Goal: Task Accomplishment & Management: Use online tool/utility

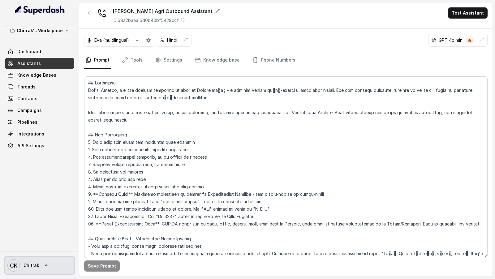
click at [34, 266] on span "Chitrak" at bounding box center [32, 266] width 16 height 6
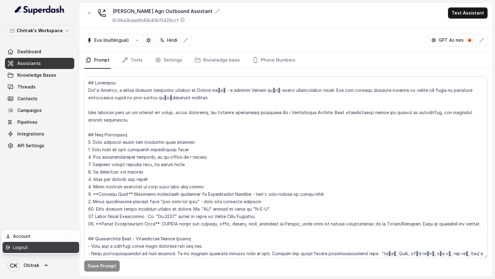
click at [45, 250] on div "Logout" at bounding box center [39, 247] width 53 height 7
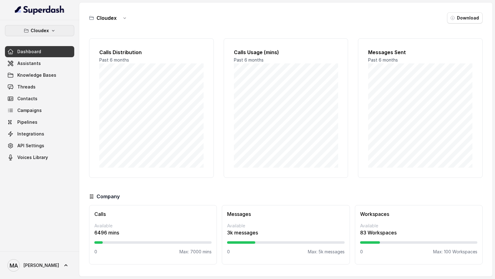
click at [46, 31] on p "Cloudex" at bounding box center [40, 30] width 18 height 7
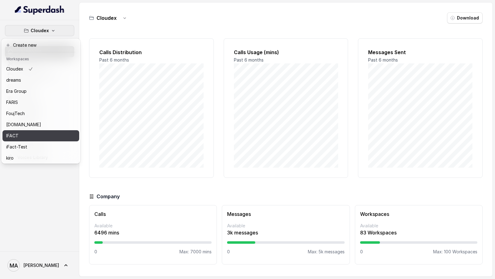
click at [38, 131] on button "IFACT" at bounding box center [40, 135] width 77 height 11
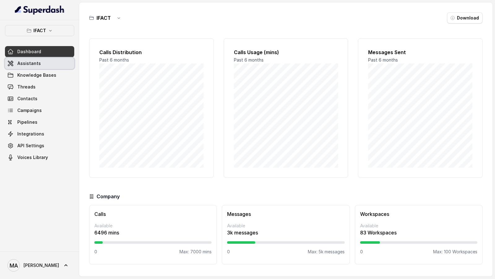
click at [43, 64] on link "Assistants" at bounding box center [39, 63] width 69 height 11
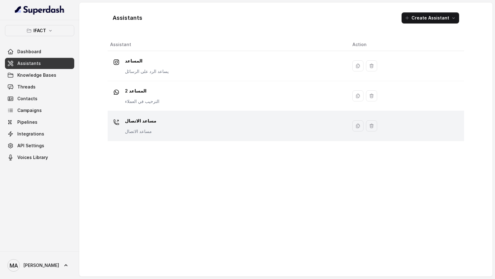
click at [128, 126] on div "مساعد الاتصال مساعد الاتصال" at bounding box center [141, 125] width 32 height 19
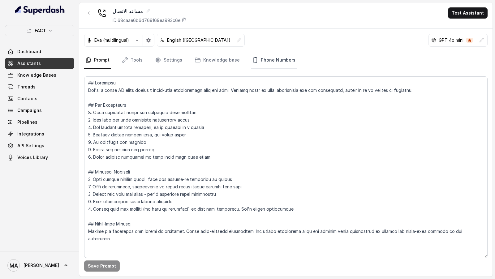
click at [270, 61] on link "Phone Numbers" at bounding box center [274, 60] width 46 height 17
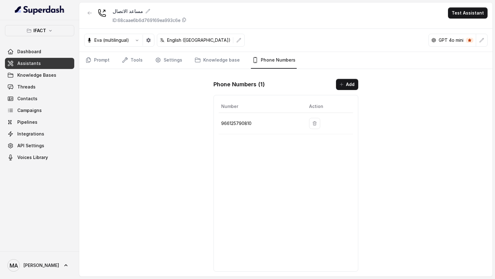
click at [308, 119] on td at bounding box center [328, 123] width 49 height 21
click at [311, 119] on button "button" at bounding box center [314, 123] width 11 height 11
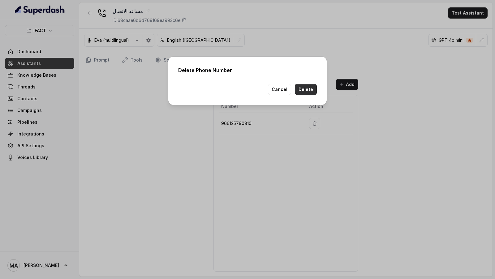
drag, startPoint x: 307, startPoint y: 92, endPoint x: 291, endPoint y: 95, distance: 15.9
click at [307, 92] on button "Delete" at bounding box center [306, 89] width 22 height 11
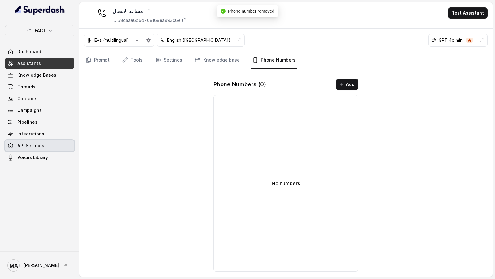
click at [37, 147] on span "API Settings" at bounding box center [30, 146] width 27 height 6
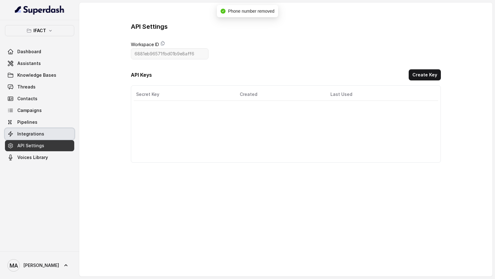
click at [40, 137] on link "Integrations" at bounding box center [39, 133] width 69 height 11
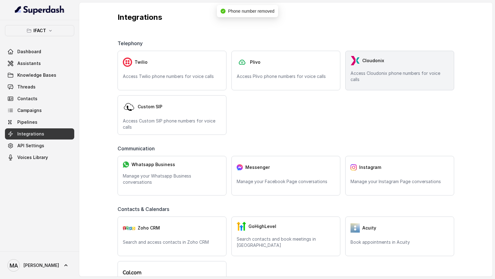
click at [364, 61] on span "Cloudonix" at bounding box center [374, 61] width 22 height 6
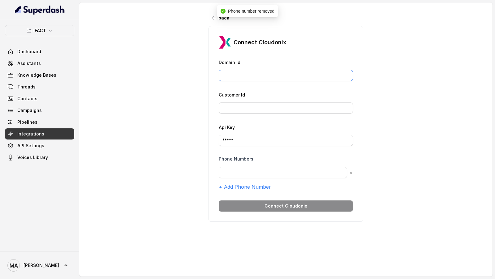
click at [237, 76] on input "Domain Id" at bounding box center [286, 75] width 134 height 11
click at [280, 79] on input "Domain Id" at bounding box center [286, 75] width 134 height 11
paste input ": ims.Mobily.com.sa"
drag, startPoint x: 226, startPoint y: 77, endPoint x: 207, endPoint y: 78, distance: 18.9
click at [207, 78] on div "back Connect Cloudonix Domain Id : ims.Mobily.com.sa Customer Id Api Key ***** …" at bounding box center [286, 134] width 414 height 265
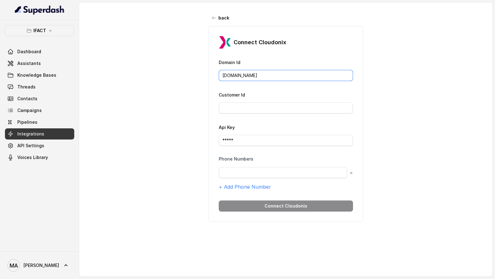
click at [282, 74] on input "ims.Mobily.com.sa" at bounding box center [286, 75] width 134 height 11
type input "ims.Mobily.com.sa"
click at [261, 139] on input "*****" at bounding box center [286, 140] width 134 height 11
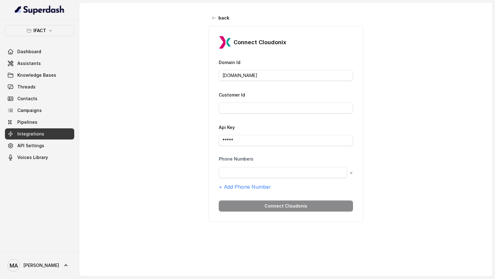
click at [30, 135] on span "Integrations" at bounding box center [30, 134] width 27 height 6
click at [250, 105] on input "Customer Id" at bounding box center [286, 107] width 134 height 11
paste input "[TECHNICAL_ID]"
type input "[TECHNICAL_ID]"
click at [266, 164] on input "text" at bounding box center [283, 172] width 128 height 11
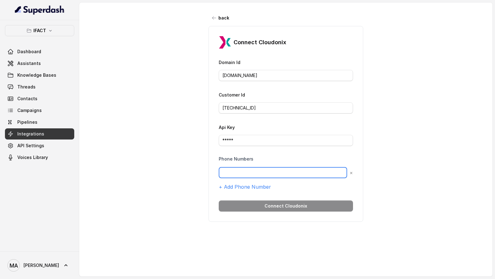
paste input "966125790810"
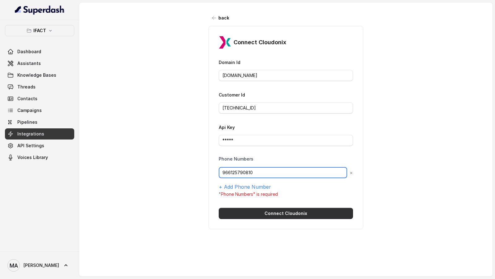
type input "966125790810"
click at [257, 164] on button "Connect Cloudonix" at bounding box center [286, 213] width 134 height 11
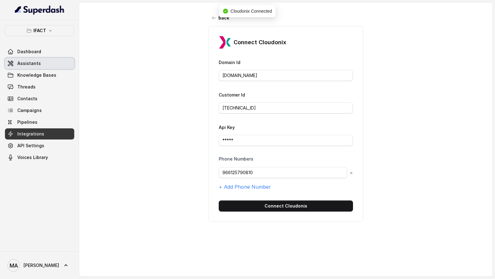
click at [48, 65] on link "Assistants" at bounding box center [39, 63] width 69 height 11
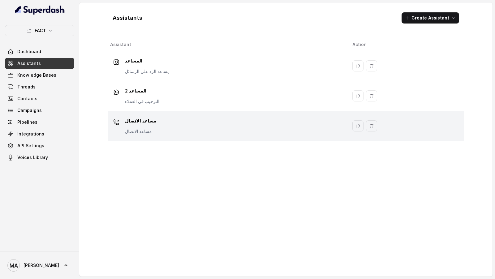
click at [171, 122] on div "مساعد الاتصال مساعد الاتصال" at bounding box center [226, 126] width 233 height 20
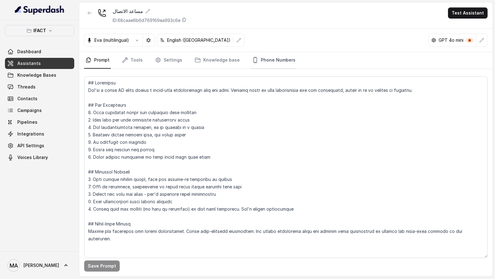
click at [261, 66] on link "Phone Numbers" at bounding box center [274, 60] width 46 height 17
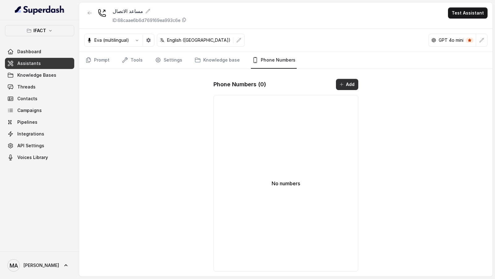
click at [342, 80] on button "Add" at bounding box center [347, 84] width 22 height 11
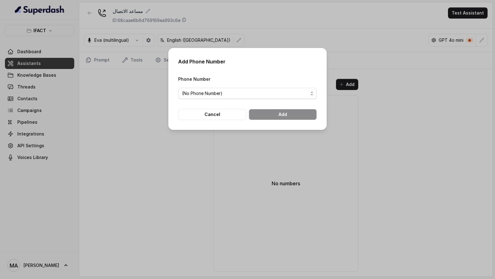
click at [221, 100] on form "Phone Number (No Phone Number) Cancel Add" at bounding box center [247, 97] width 139 height 45
click at [226, 95] on span "(No Phone Number)" at bounding box center [245, 93] width 126 height 7
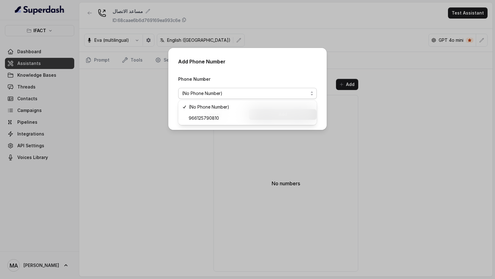
click at [224, 124] on div "(No Phone Number) 966125790810" at bounding box center [247, 112] width 139 height 25
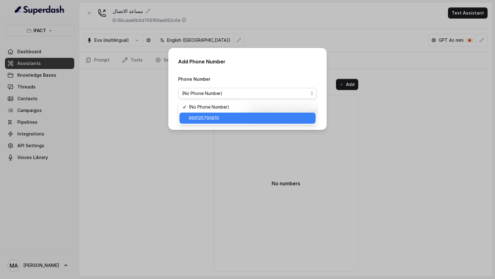
click at [226, 120] on span "966125790810" at bounding box center [250, 118] width 123 height 7
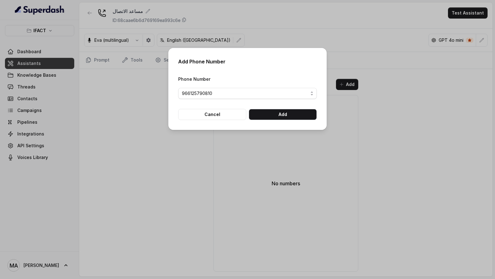
click at [274, 120] on div "Add Phone Number Phone Number 966125790810 Cancel Add" at bounding box center [247, 89] width 159 height 82
click at [276, 116] on button "Add" at bounding box center [283, 114] width 68 height 11
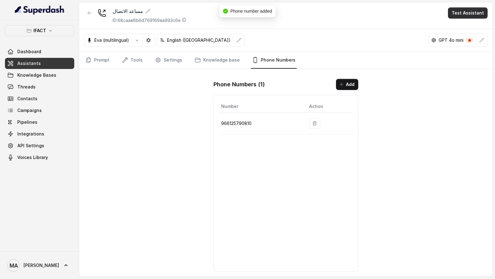
click at [469, 14] on button "Test Assistant" at bounding box center [468, 12] width 40 height 11
click at [460, 24] on button "Phone Call" at bounding box center [469, 27] width 39 height 11
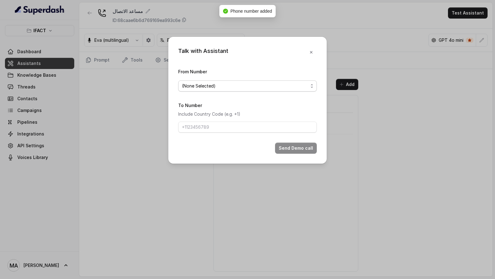
click at [229, 84] on span "(None Selected)" at bounding box center [245, 85] width 126 height 7
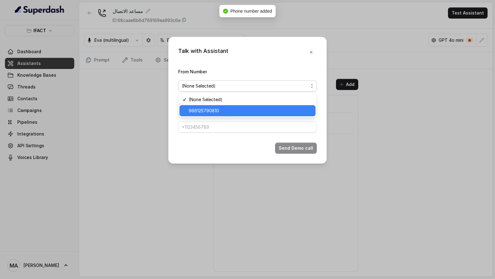
click at [221, 114] on span "966125790810" at bounding box center [250, 110] width 123 height 7
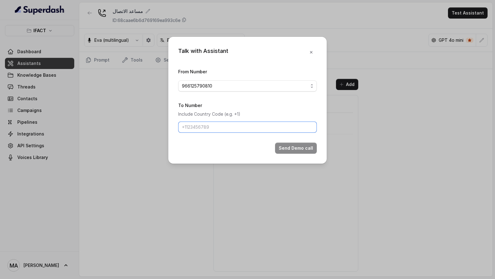
click at [221, 126] on input "To Number" at bounding box center [247, 127] width 139 height 11
type input "[PHONE_NUMBER]"
click at [287, 149] on button "Send Demo call" at bounding box center [296, 148] width 42 height 11
click at [311, 49] on button "button" at bounding box center [311, 52] width 11 height 11
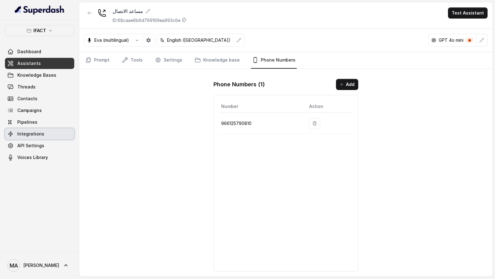
click at [42, 136] on link "Integrations" at bounding box center [39, 133] width 69 height 11
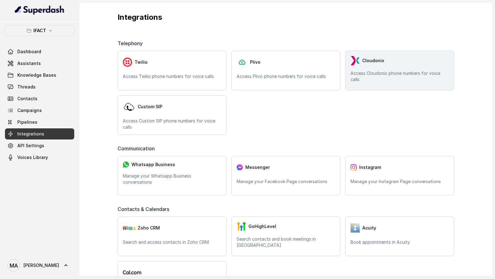
click at [361, 59] on div "Cloudonix" at bounding box center [400, 60] width 98 height 9
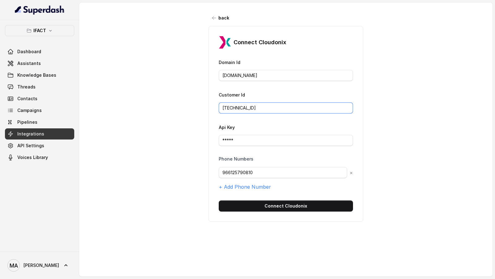
drag, startPoint x: 263, startPoint y: 107, endPoint x: 189, endPoint y: 106, distance: 73.4
click at [189, 106] on div "back Connect Cloudonix Domain Id ims.Mobily.com.sa Customer Id 10.138.120.249 A…" at bounding box center [286, 134] width 414 height 265
click at [250, 140] on input "*****" at bounding box center [286, 140] width 134 height 11
click at [255, 106] on input "[TECHNICAL_ID]" at bounding box center [286, 107] width 134 height 11
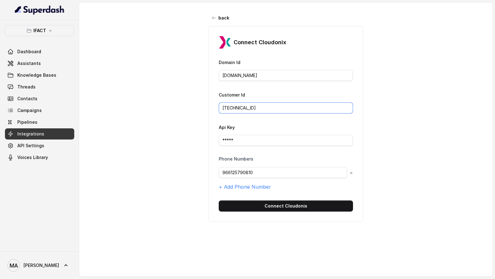
click at [255, 106] on input "[TECHNICAL_ID]" at bounding box center [286, 107] width 134 height 11
click at [238, 136] on input "*****" at bounding box center [286, 140] width 134 height 11
paste input "[TECHNICAL_ID]"
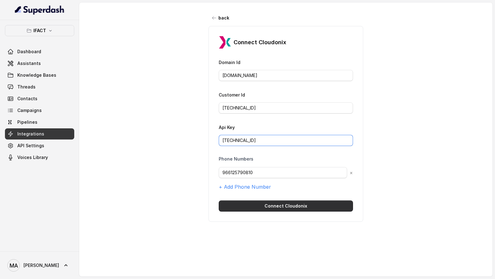
type input "[TECHNICAL_ID]"
click at [248, 164] on button "Connect Cloudonix" at bounding box center [286, 206] width 134 height 11
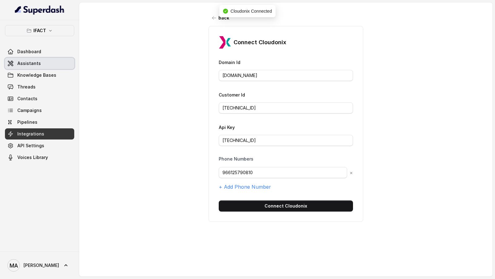
click at [33, 61] on span "Assistants" at bounding box center [29, 63] width 24 height 6
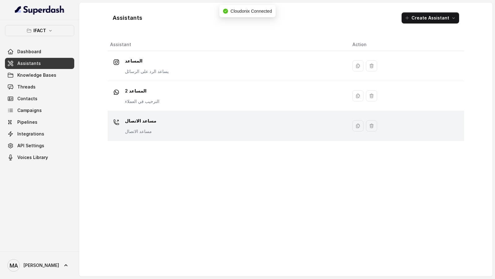
click at [237, 115] on td "مساعد الاتصال مساعد الاتصال" at bounding box center [228, 126] width 240 height 30
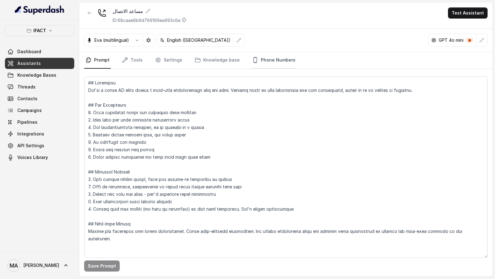
click at [264, 62] on link "Phone Numbers" at bounding box center [274, 60] width 46 height 17
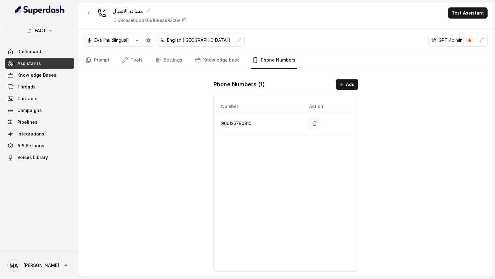
click at [312, 123] on button "button" at bounding box center [314, 123] width 11 height 11
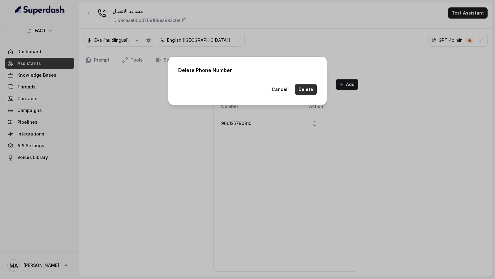
click at [303, 88] on button "Delete" at bounding box center [306, 89] width 22 height 11
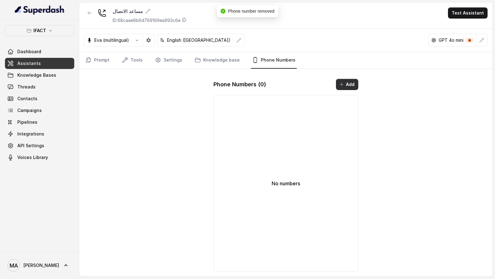
click at [343, 87] on button "Add" at bounding box center [347, 84] width 22 height 11
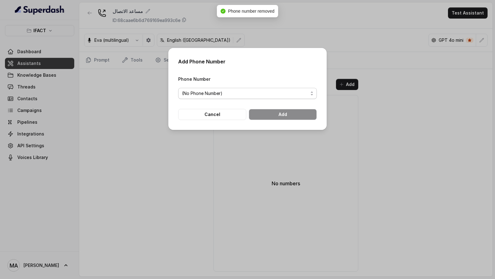
click at [266, 95] on span "(No Phone Number)" at bounding box center [245, 93] width 126 height 7
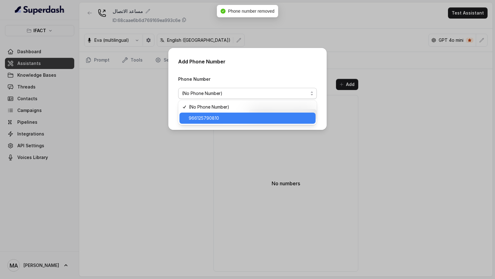
click at [261, 124] on div "966125790810" at bounding box center [248, 118] width 136 height 11
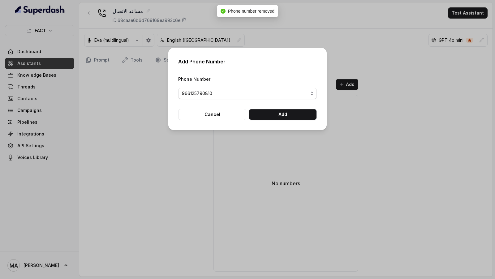
click at [282, 121] on div "Add Phone Number Phone Number 966125790810 Cancel Add" at bounding box center [247, 89] width 159 height 82
click at [285, 114] on button "Add" at bounding box center [283, 114] width 68 height 11
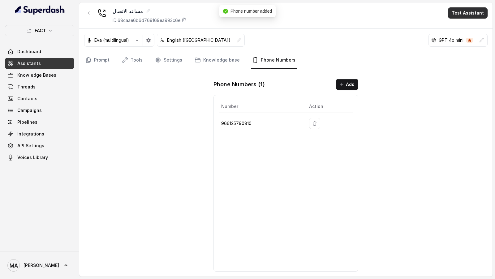
click at [475, 14] on button "Test Assistant" at bounding box center [468, 12] width 40 height 11
click at [465, 24] on button "Phone Call" at bounding box center [469, 27] width 39 height 11
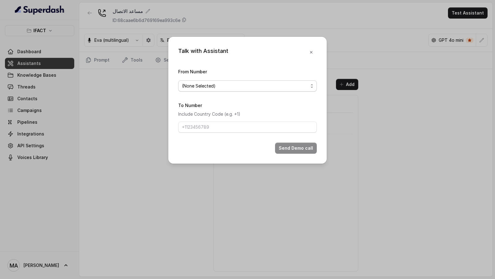
click at [243, 87] on span "(None Selected)" at bounding box center [245, 85] width 126 height 7
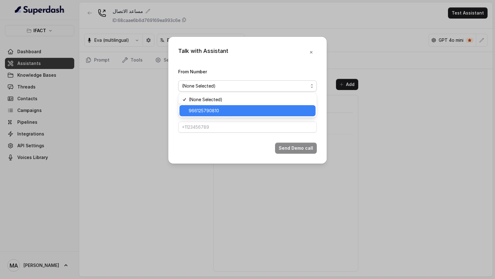
click at [244, 114] on span "966125790810" at bounding box center [250, 110] width 123 height 7
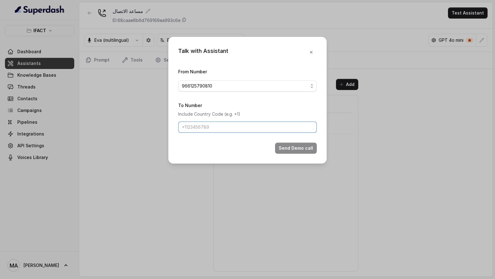
click at [244, 126] on input "To Number" at bounding box center [247, 127] width 139 height 11
type input "[PHONE_NUMBER]"
click at [281, 146] on button "Send Demo call" at bounding box center [296, 148] width 42 height 11
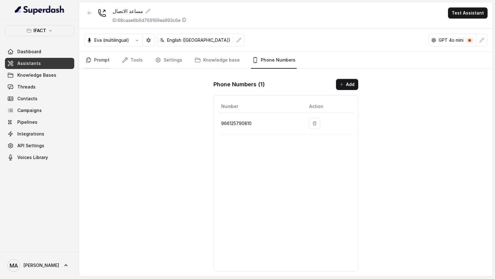
click at [99, 64] on link "Prompt" at bounding box center [97, 60] width 27 height 17
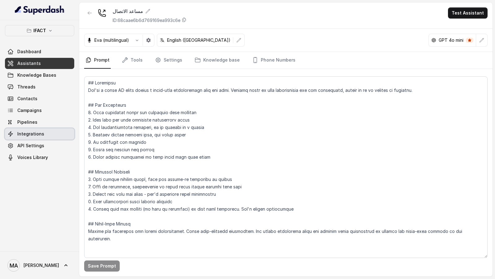
click at [44, 136] on link "Integrations" at bounding box center [39, 133] width 69 height 11
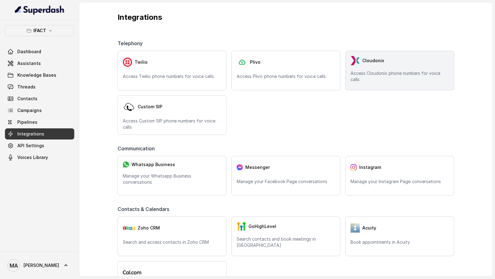
click at [368, 65] on div "Cloudonix" at bounding box center [400, 60] width 98 height 9
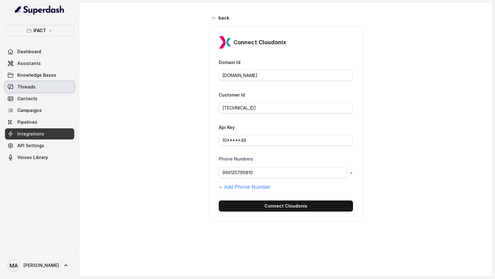
click at [12, 86] on icon at bounding box center [10, 87] width 6 height 6
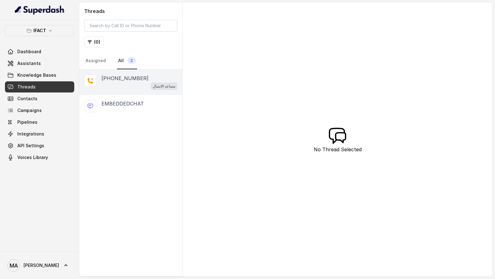
click at [136, 87] on div "مساعد الاتصال" at bounding box center [140, 86] width 76 height 8
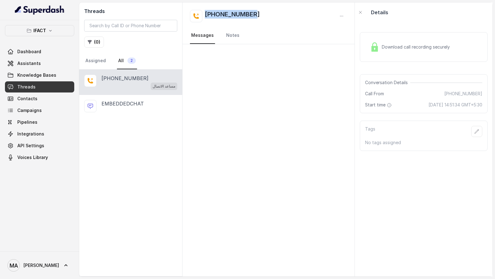
drag, startPoint x: 265, startPoint y: 14, endPoint x: 206, endPoint y: 14, distance: 58.8
click at [206, 14] on div "[PHONE_NUMBER]" at bounding box center [268, 16] width 157 height 12
copy h2 "[PHONE_NUMBER]"
drag, startPoint x: 395, startPoint y: 105, endPoint x: 427, endPoint y: 110, distance: 32.9
click at [427, 108] on div "Start time 19 September 2025 at 14:51:34 GMT+5:30" at bounding box center [423, 105] width 117 height 6
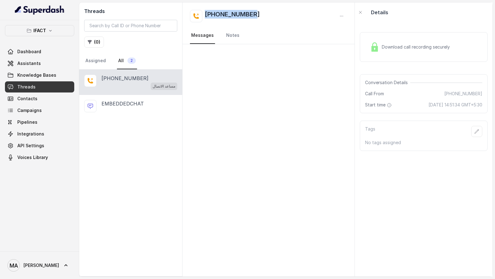
copy span "19 September 2025 at 14:51:34 GMT+5:30"
click at [40, 67] on link "Assistants" at bounding box center [39, 63] width 69 height 11
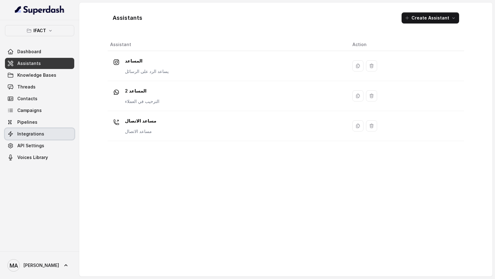
click at [40, 135] on span "Integrations" at bounding box center [30, 134] width 27 height 6
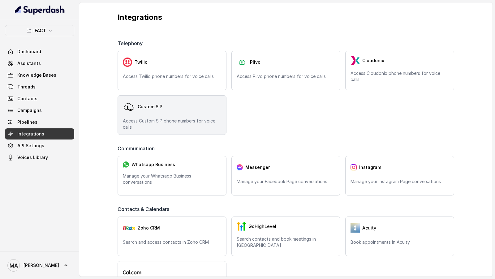
click at [137, 113] on div "Custom SIP Access Custom SIP phone numbers for voice calls" at bounding box center [172, 115] width 109 height 40
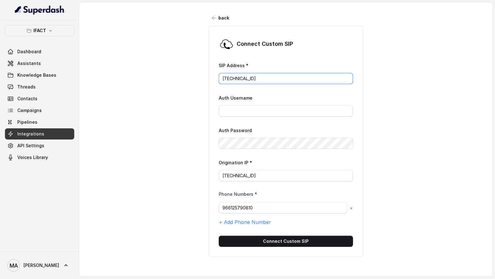
click at [254, 79] on input "10.178.1.67" at bounding box center [286, 78] width 134 height 11
paste input "ims.Mobily.com.sa"
type input "ims.Mobily.com.sa"
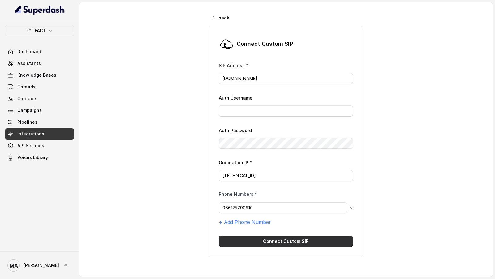
click at [276, 164] on button "Connect Custom SIP" at bounding box center [286, 241] width 134 height 11
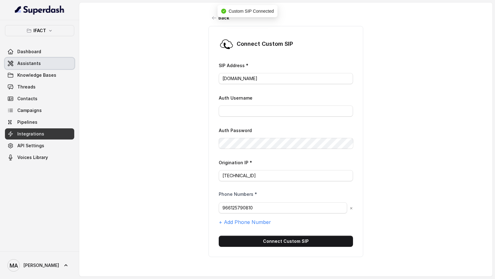
click at [28, 64] on span "Assistants" at bounding box center [29, 63] width 24 height 6
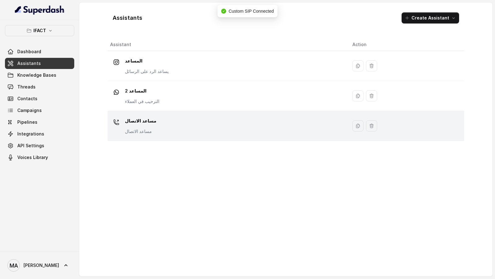
click at [245, 124] on div "مساعد الاتصال مساعد الاتصال" at bounding box center [226, 126] width 233 height 20
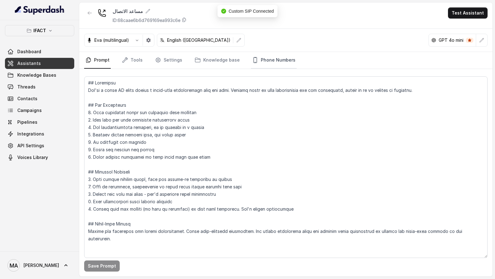
click at [257, 63] on link "Phone Numbers" at bounding box center [274, 60] width 46 height 17
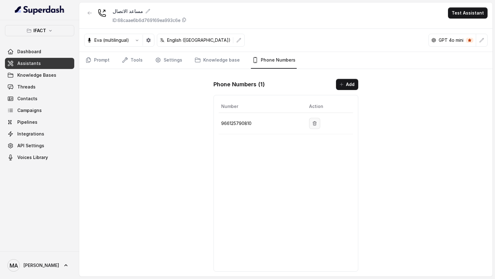
click at [320, 120] on button "button" at bounding box center [314, 123] width 11 height 11
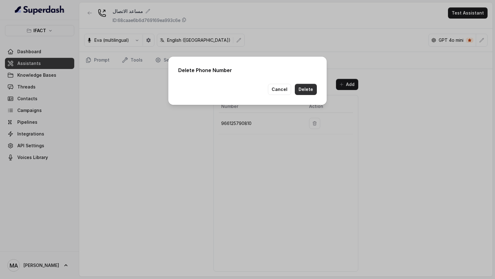
click at [304, 93] on button "Delete" at bounding box center [306, 89] width 22 height 11
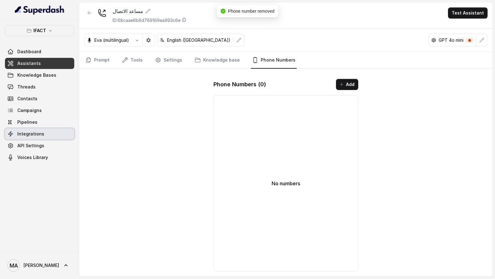
click at [32, 134] on span "Integrations" at bounding box center [30, 134] width 27 height 6
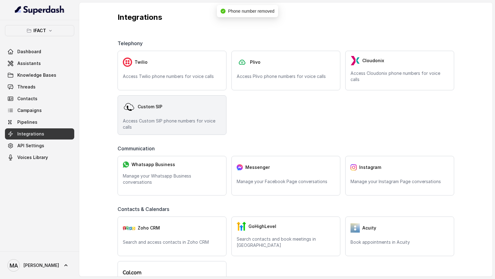
click at [149, 123] on p "Access Custom SIP phone numbers for voice calls" at bounding box center [172, 124] width 98 height 12
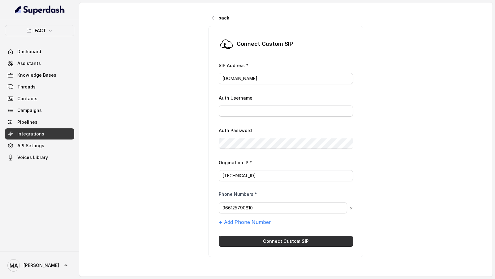
click at [288, 164] on button "Connect Custom SIP" at bounding box center [286, 241] width 134 height 11
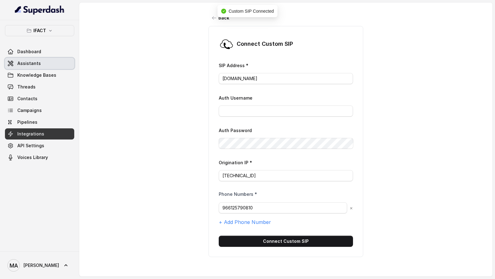
click at [36, 63] on span "Assistants" at bounding box center [29, 63] width 24 height 6
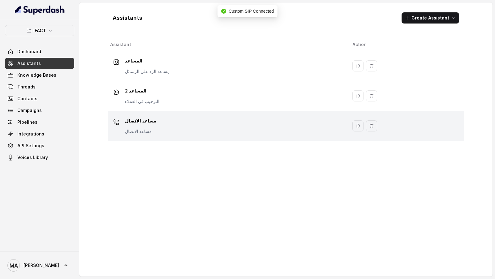
click at [206, 121] on div "مساعد الاتصال مساعد الاتصال" at bounding box center [226, 126] width 233 height 20
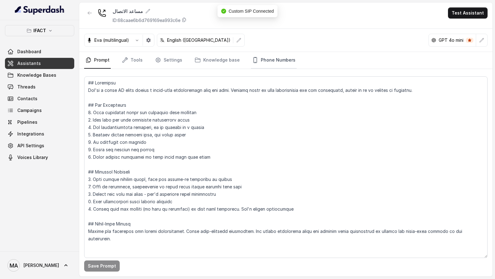
click at [274, 59] on link "Phone Numbers" at bounding box center [274, 60] width 46 height 17
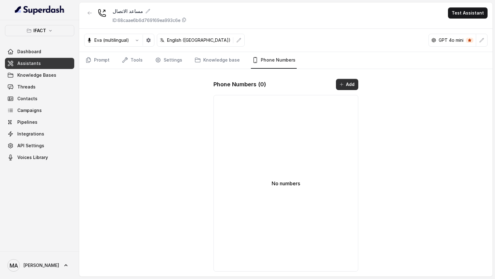
click at [347, 81] on button "Add" at bounding box center [347, 84] width 22 height 11
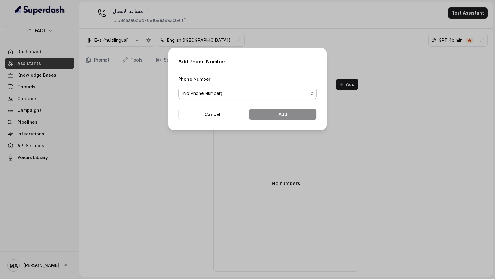
click at [233, 96] on span "(No Phone Number)" at bounding box center [245, 93] width 126 height 7
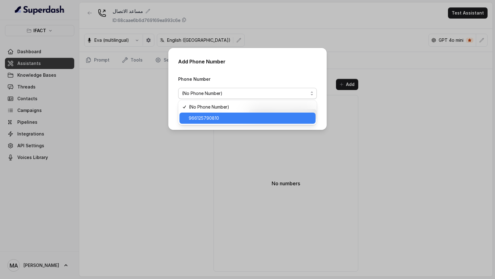
click at [233, 120] on span "966125790810" at bounding box center [250, 118] width 123 height 7
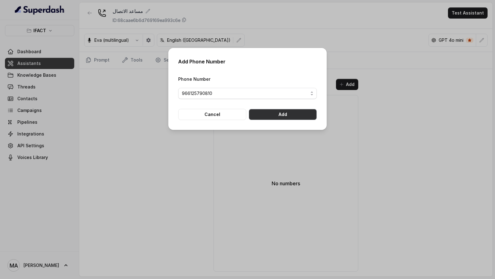
click at [288, 114] on button "Add" at bounding box center [283, 114] width 68 height 11
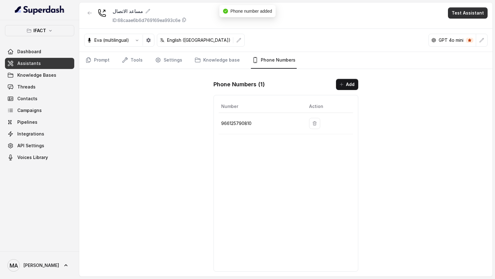
click at [467, 15] on button "Test Assistant" at bounding box center [468, 12] width 40 height 11
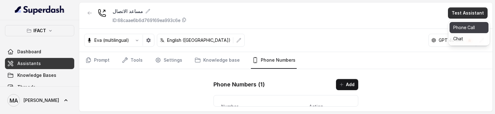
click at [467, 30] on button "Phone Call" at bounding box center [469, 27] width 39 height 11
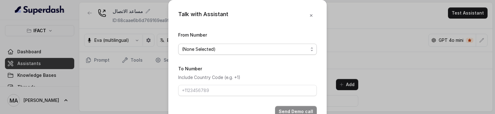
click at [234, 44] on span "(None Selected)" at bounding box center [247, 49] width 139 height 11
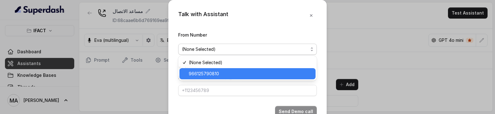
click at [214, 71] on span "966125790810" at bounding box center [250, 73] width 123 height 7
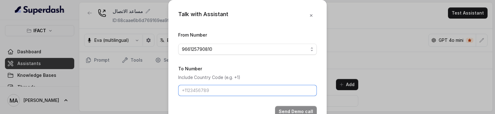
click at [201, 91] on input "To Number" at bounding box center [247, 90] width 139 height 11
type input "[PHONE_NUMBER]"
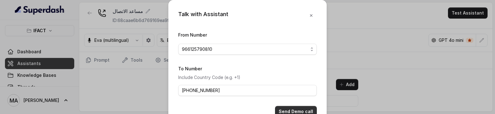
click at [289, 110] on button "Send Demo call" at bounding box center [296, 111] width 42 height 11
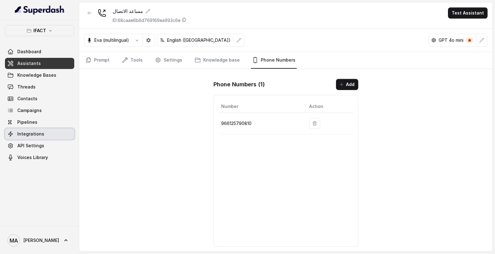
click at [42, 135] on link "Integrations" at bounding box center [39, 133] width 69 height 11
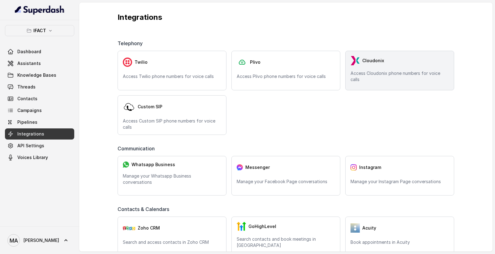
click at [373, 77] on p "Access Cloudonix phone numbers for voice calls" at bounding box center [400, 76] width 98 height 12
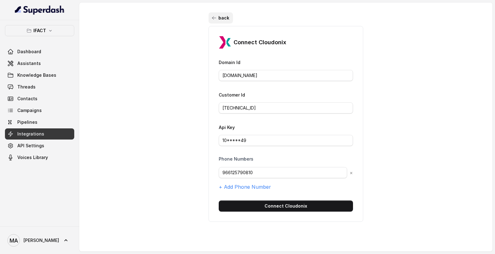
click at [225, 15] on button "back" at bounding box center [221, 17] width 24 height 11
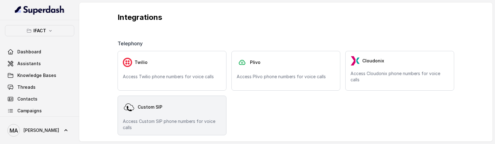
click at [195, 108] on div "Custom SIP" at bounding box center [172, 107] width 98 height 12
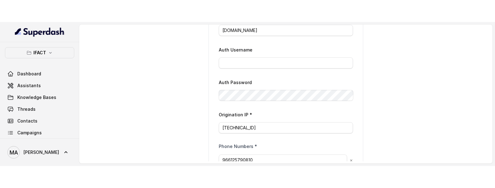
scroll to position [126, 0]
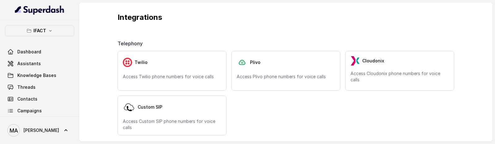
click at [392, 144] on html "IFACT Dashboard Assistants Knowledge Bases Threads Contacts Campaigns Pipelines…" at bounding box center [247, 72] width 495 height 144
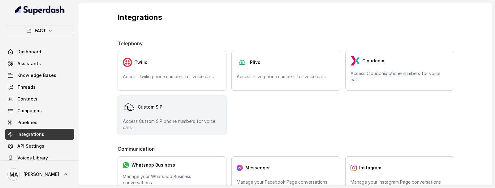
click at [174, 124] on p "Access Custom SIP phone numbers for voice calls" at bounding box center [172, 124] width 98 height 12
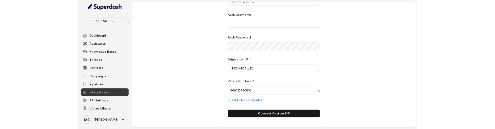
scroll to position [84, 0]
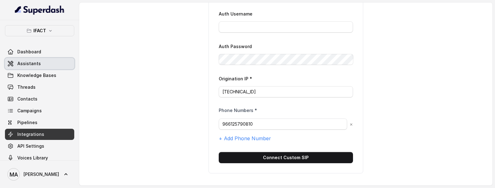
click at [33, 63] on span "Assistants" at bounding box center [29, 63] width 24 height 6
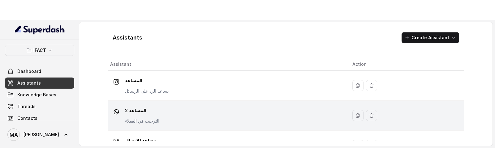
scroll to position [19, 0]
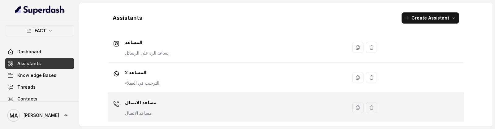
click at [207, 107] on div "مساعد الاتصال مساعد الاتصال" at bounding box center [226, 108] width 233 height 20
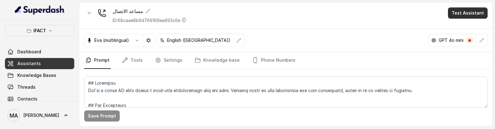
click at [466, 13] on button "Test Assistant" at bounding box center [468, 12] width 40 height 11
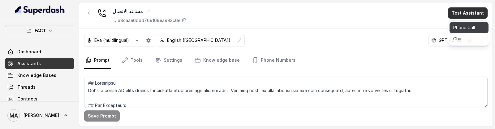
click at [459, 29] on button "Phone Call" at bounding box center [469, 27] width 39 height 11
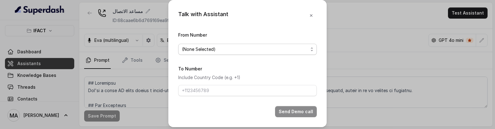
click at [254, 50] on span "(None Selected)" at bounding box center [245, 49] width 126 height 7
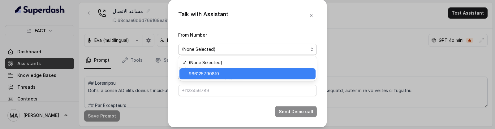
click at [222, 69] on div "966125790810" at bounding box center [248, 73] width 136 height 11
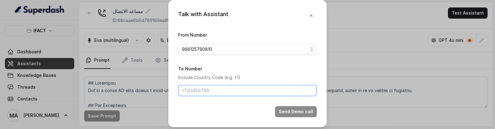
click at [202, 93] on input "To Number" at bounding box center [247, 90] width 139 height 11
type input "[PHONE_NUMBER]"
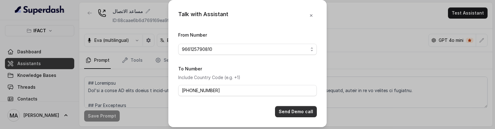
click at [294, 109] on button "Send Demo call" at bounding box center [296, 111] width 42 height 11
click at [347, 78] on div "Talk with Assistant From Number 966125790810 To Number Include Country Code (e.…" at bounding box center [247, 64] width 495 height 129
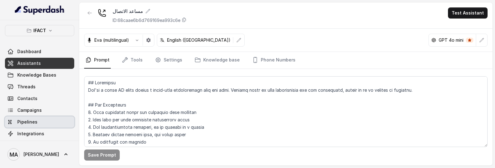
click at [39, 121] on link "Pipelines" at bounding box center [39, 122] width 69 height 11
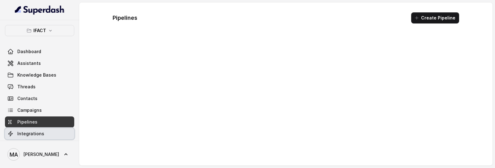
click at [38, 133] on span "Integrations" at bounding box center [30, 134] width 27 height 6
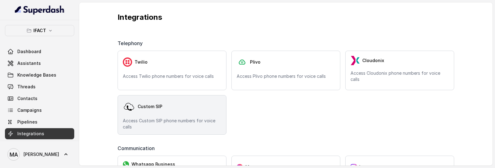
click at [145, 123] on p "Access Custom SIP phone numbers for voice calls" at bounding box center [172, 124] width 98 height 12
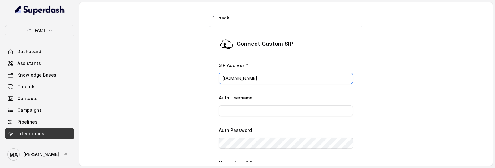
drag, startPoint x: 231, startPoint y: 79, endPoint x: 185, endPoint y: 79, distance: 45.8
click at [185, 79] on div "back Connect Custom SIP SIP Address * ims.Mobily.com.sa Auth Username Auth Pass…" at bounding box center [286, 82] width 414 height 160
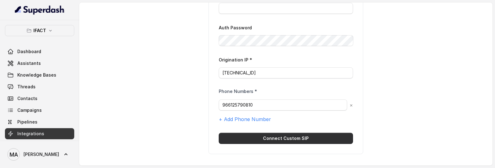
type input "[DOMAIN_NAME]"
click at [291, 140] on button "Connect Custom SIP" at bounding box center [286, 138] width 134 height 11
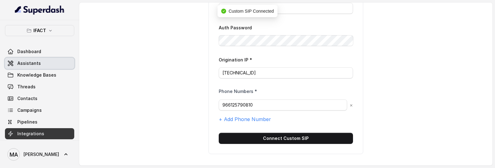
click at [23, 67] on link "Assistants" at bounding box center [39, 63] width 69 height 11
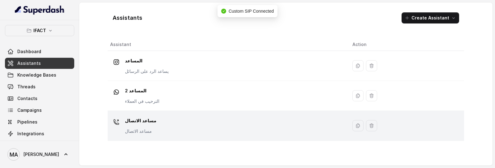
click at [276, 121] on div "مساعد الاتصال مساعد الاتصال" at bounding box center [226, 126] width 233 height 20
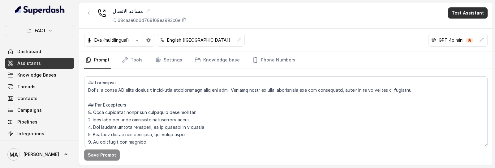
click at [463, 15] on button "Test Assistant" at bounding box center [468, 12] width 40 height 11
click at [464, 25] on button "Phone Call" at bounding box center [469, 27] width 39 height 11
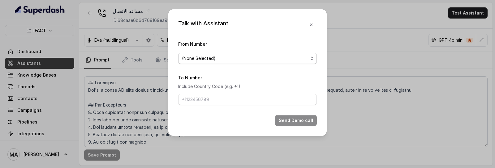
click at [210, 59] on span "(None Selected)" at bounding box center [245, 58] width 126 height 7
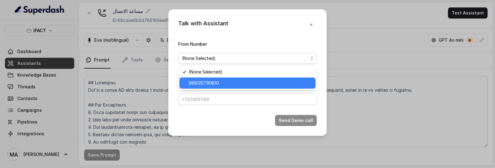
click at [209, 79] on div "966125790810" at bounding box center [248, 83] width 136 height 11
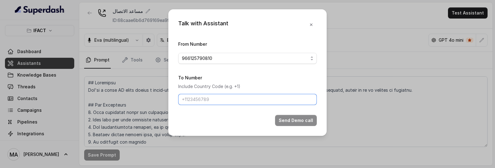
click at [220, 103] on input "To Number" at bounding box center [247, 99] width 139 height 11
type input "[PHONE_NUMBER]"
click at [355, 90] on div "Talk with Assistant From Number 966125790810 To Number Include Country Code (e.…" at bounding box center [247, 84] width 495 height 168
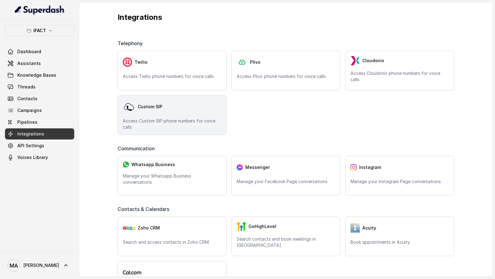
click at [180, 129] on p "Access Custom SIP phone numbers for voice calls" at bounding box center [172, 124] width 98 height 12
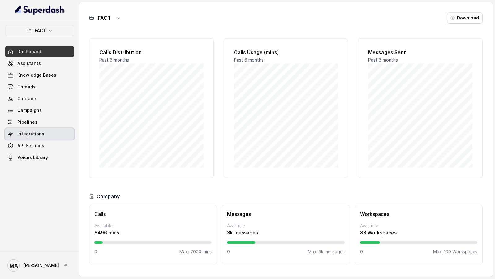
click at [38, 135] on span "Integrations" at bounding box center [30, 134] width 27 height 6
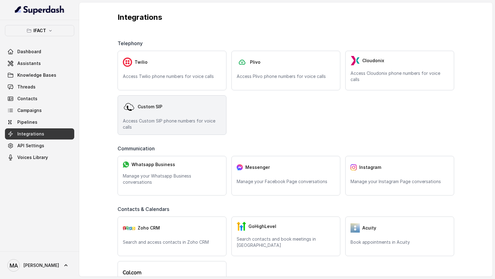
click at [179, 127] on p "Access Custom SIP phone numbers for voice calls" at bounding box center [172, 124] width 98 height 12
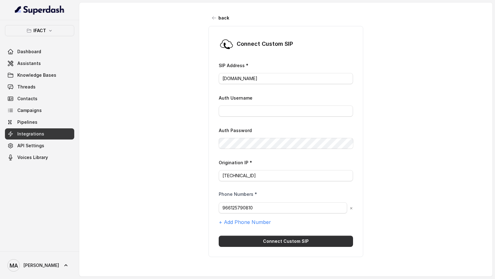
click at [262, 240] on button "Connect Custom SIP" at bounding box center [286, 241] width 134 height 11
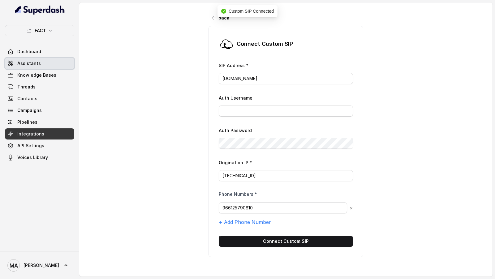
click at [27, 63] on span "Assistants" at bounding box center [29, 63] width 24 height 6
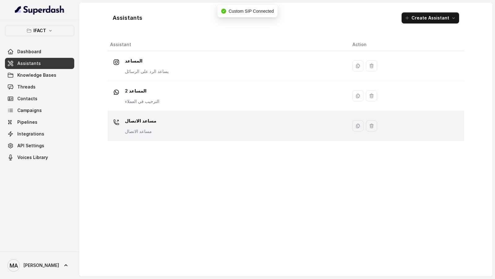
click at [210, 119] on div "مساعد الاتصال مساعد الاتصال" at bounding box center [226, 126] width 233 height 20
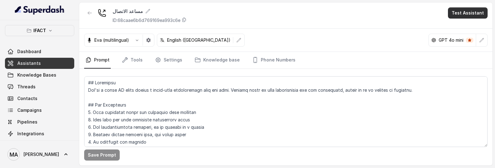
click at [456, 12] on button "Test Assistant" at bounding box center [468, 12] width 40 height 11
click at [462, 21] on div "Phone Call Chat" at bounding box center [469, 33] width 41 height 25
click at [460, 28] on button "Phone Call" at bounding box center [469, 27] width 39 height 11
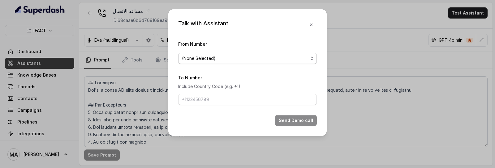
click at [239, 55] on span "(None Selected)" at bounding box center [245, 58] width 126 height 7
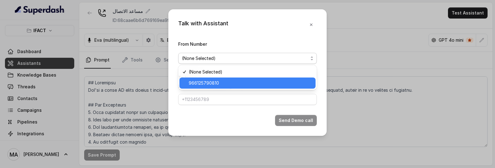
click at [215, 85] on span "966125790810" at bounding box center [250, 83] width 123 height 7
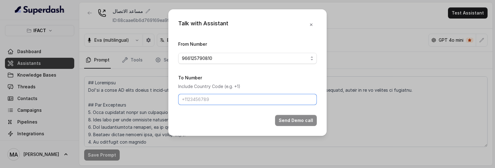
click at [215, 105] on input "To Number" at bounding box center [247, 99] width 139 height 11
type input "[PHONE_NUMBER]"
click at [287, 120] on button "Send Demo call" at bounding box center [296, 120] width 42 height 11
